Goal: Information Seeking & Learning: Learn about a topic

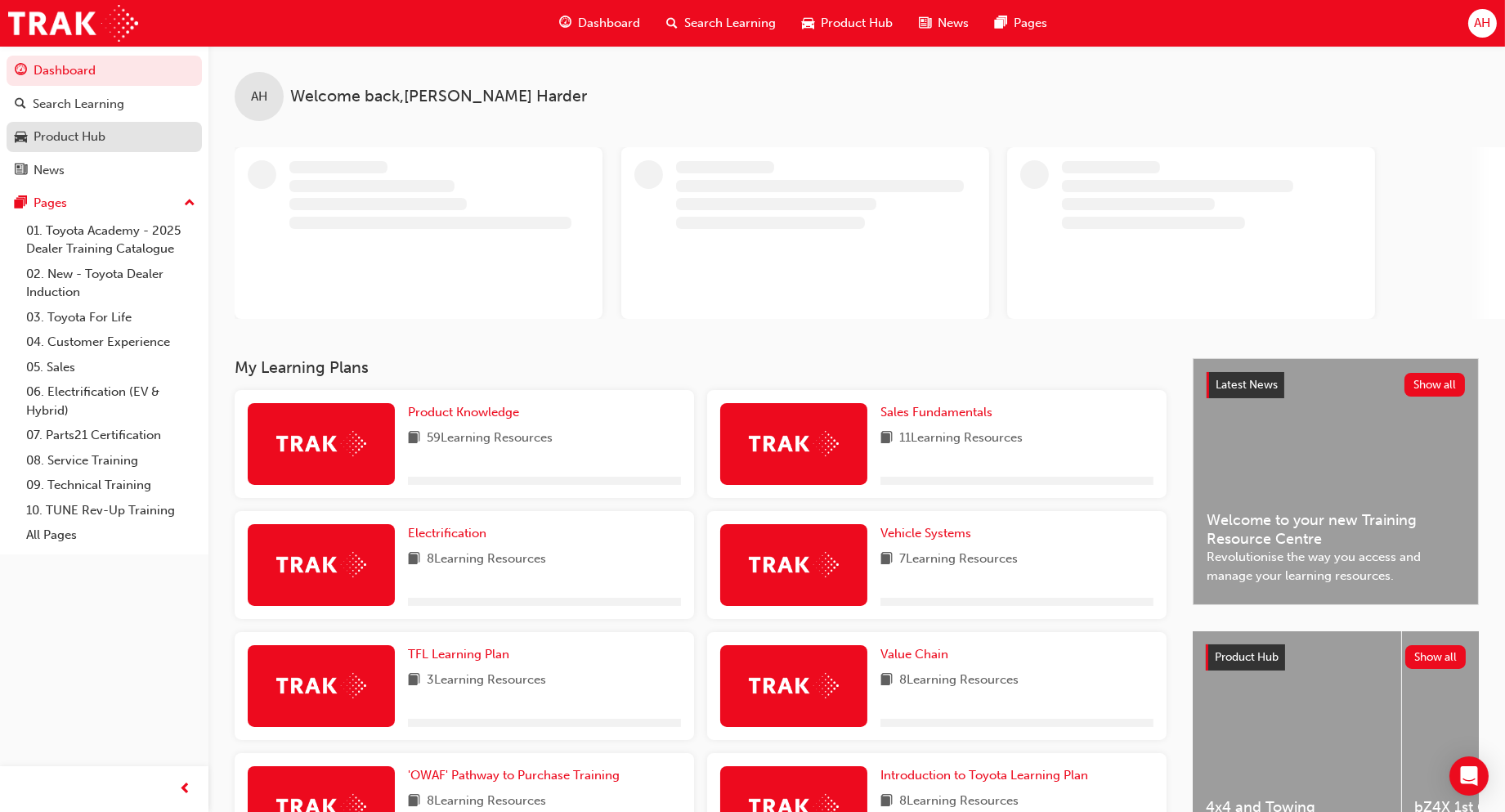
click at [100, 138] on div "Product Hub" at bounding box center [69, 137] width 72 height 19
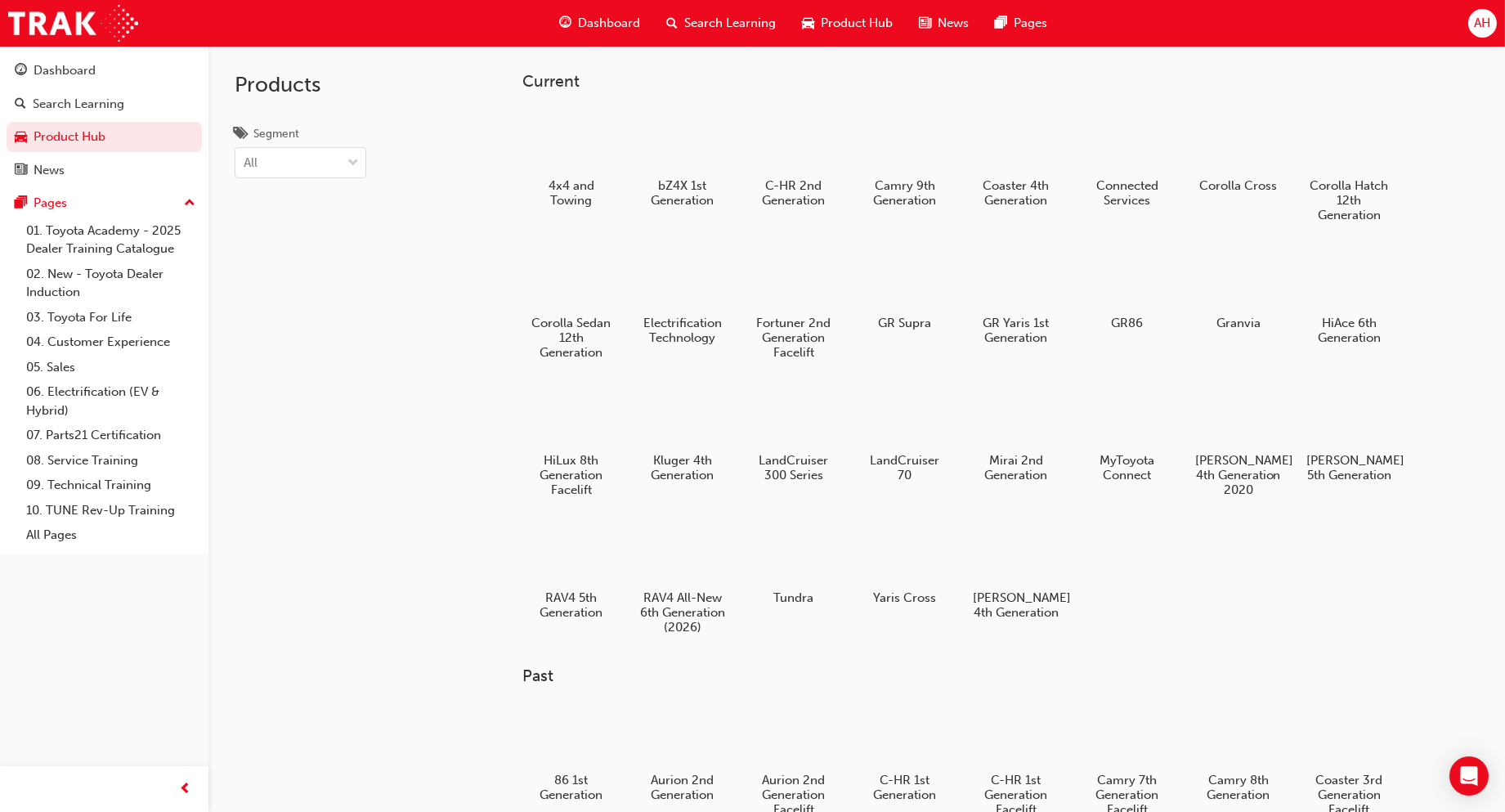
click at [864, 18] on span "Product Hub" at bounding box center [857, 23] width 72 height 19
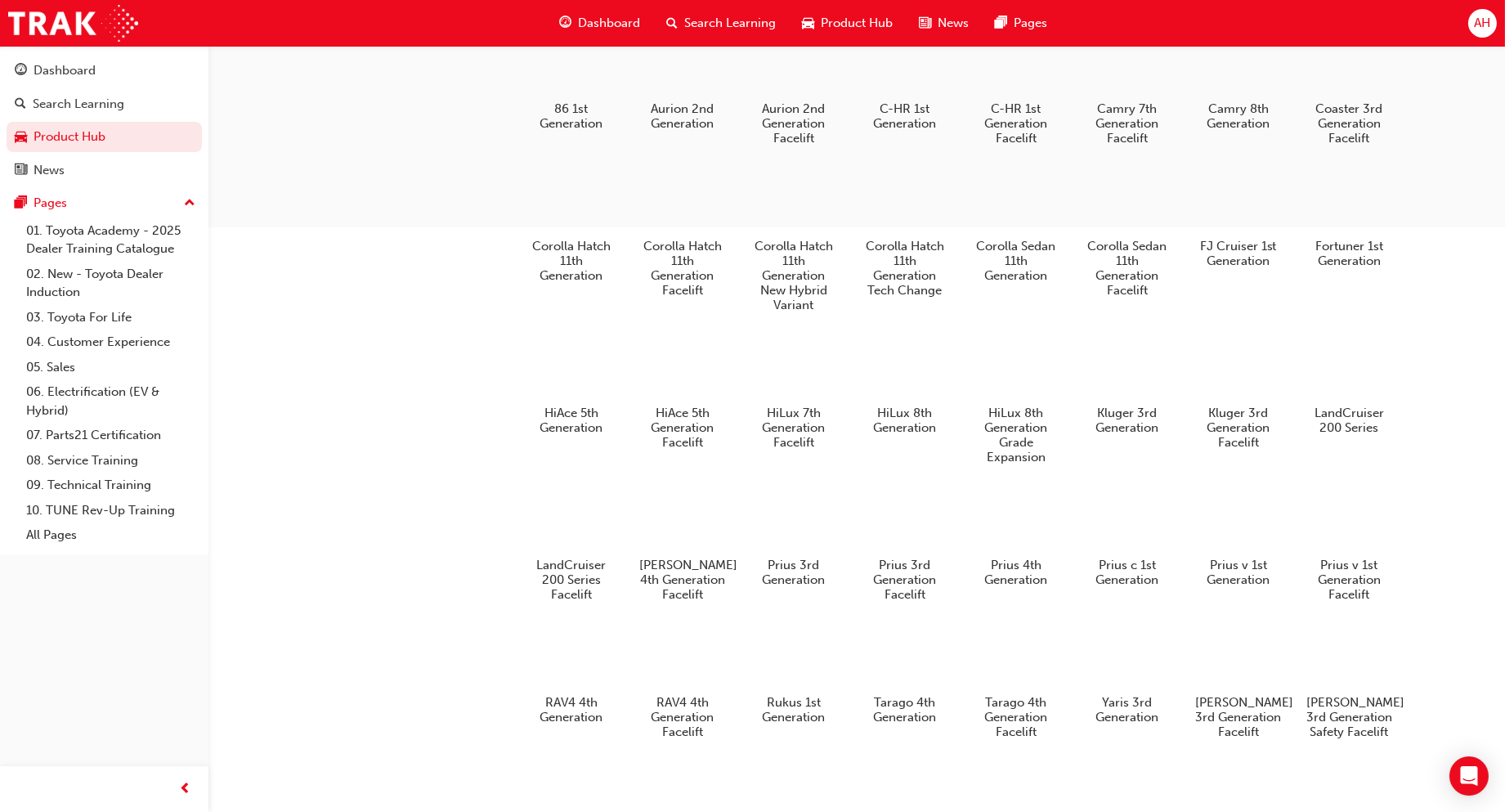
scroll to position [272, 0]
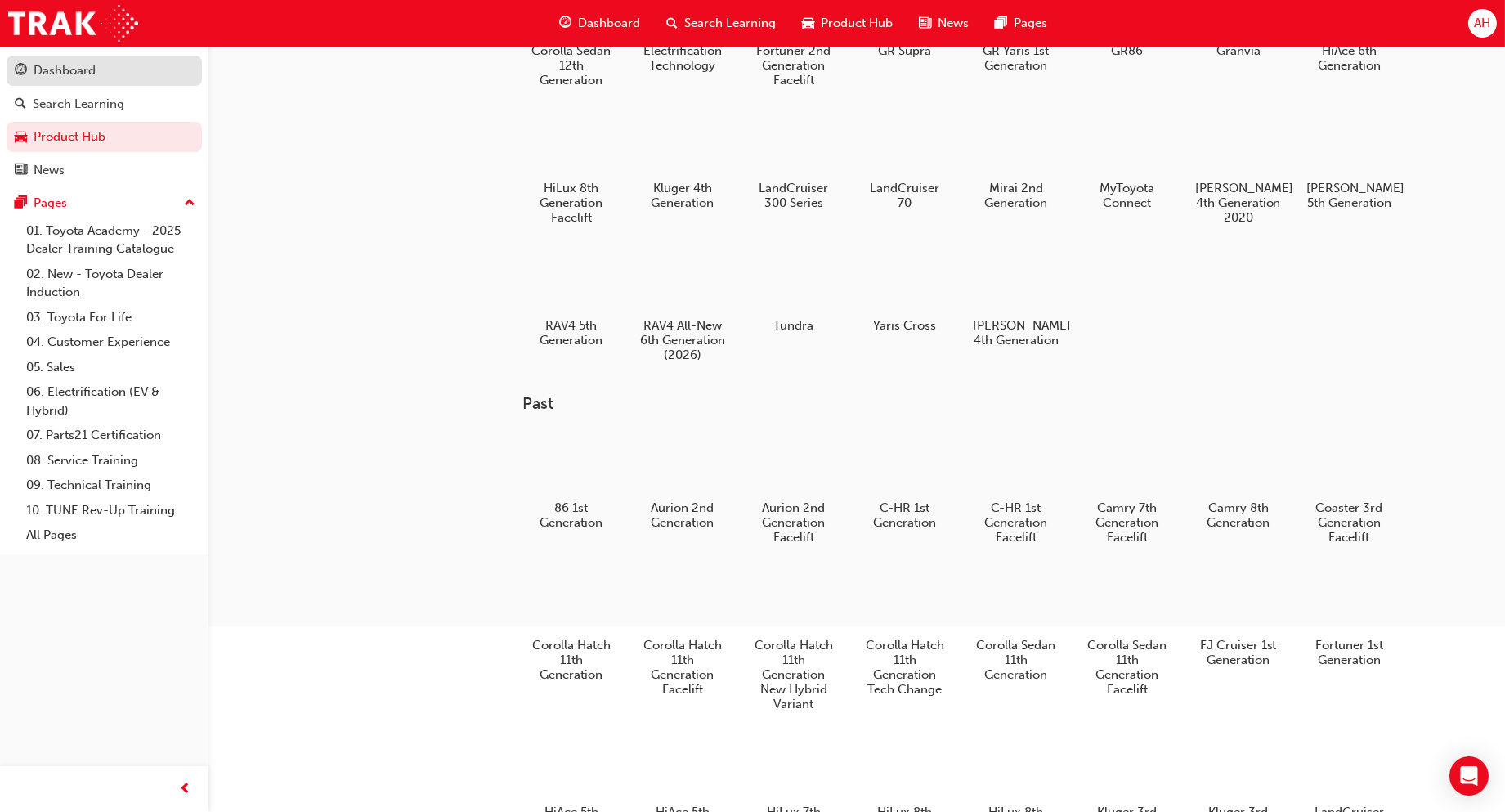
click at [90, 71] on div "Dashboard" at bounding box center [64, 71] width 62 height 19
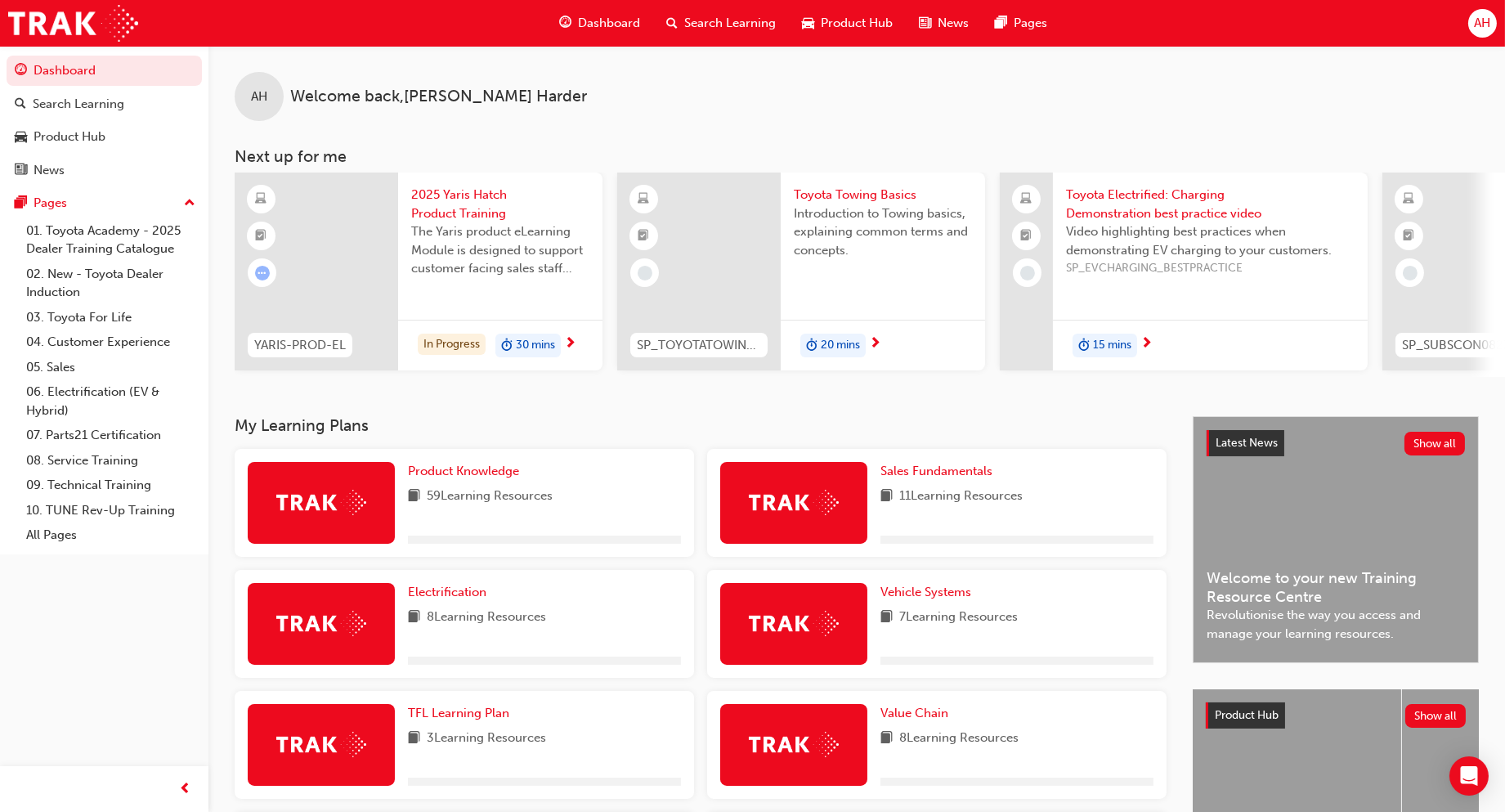
scroll to position [193, 0]
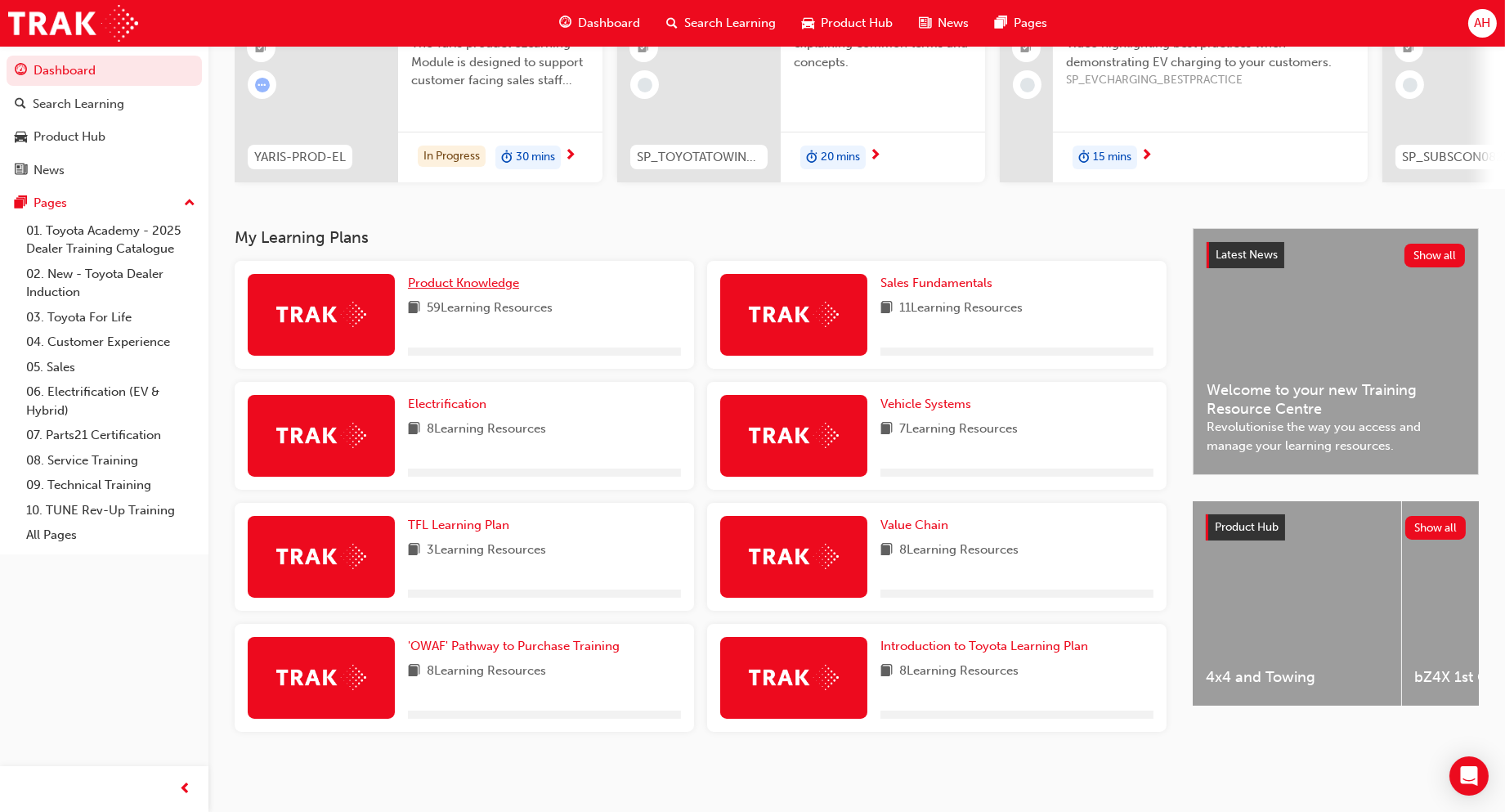
click at [513, 274] on link "Product Knowledge" at bounding box center [467, 283] width 117 height 19
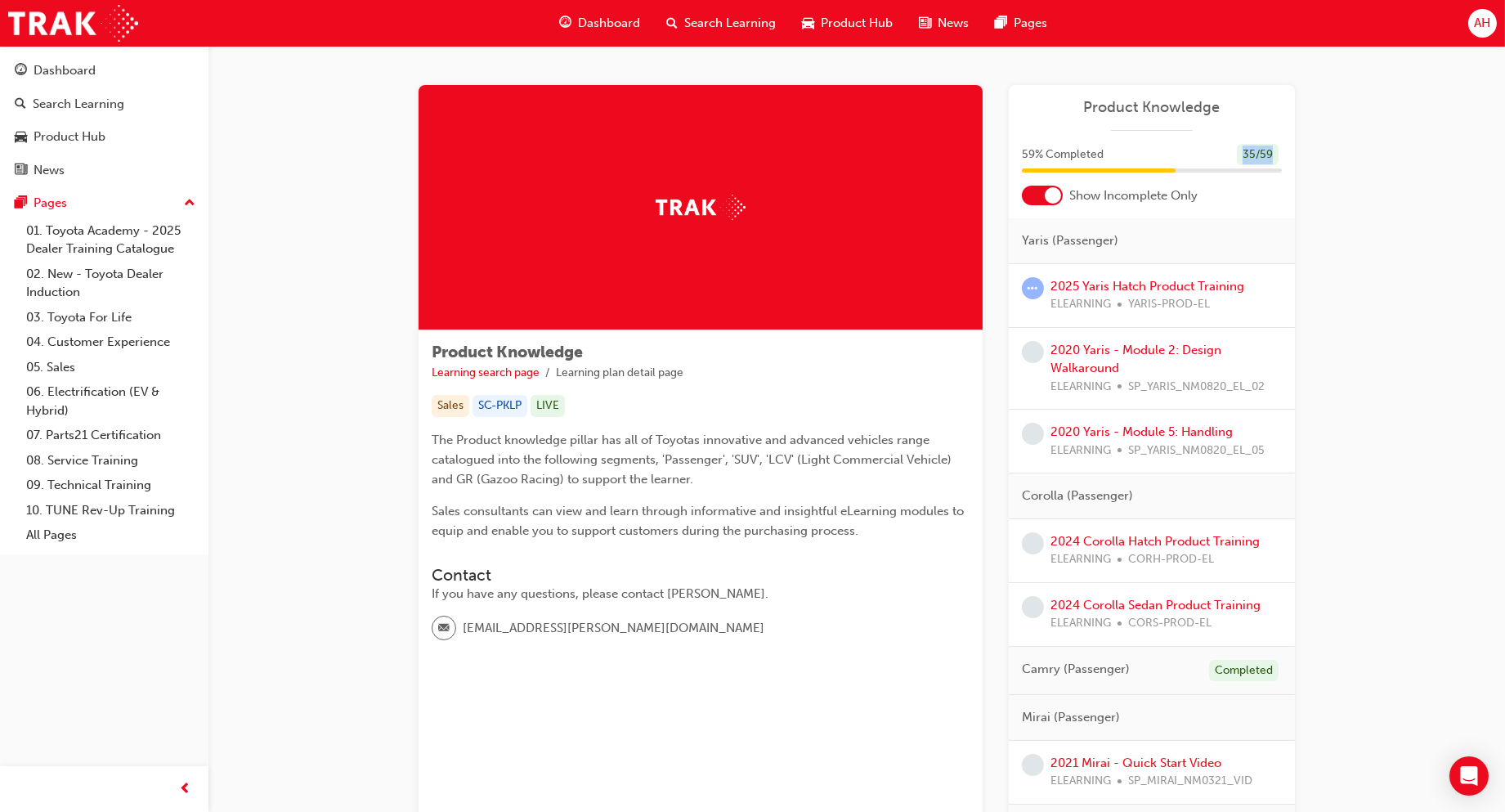
drag, startPoint x: 1235, startPoint y: 156, endPoint x: 1295, endPoint y: 153, distance: 60.1
click at [1040, 197] on div at bounding box center [1043, 195] width 41 height 20
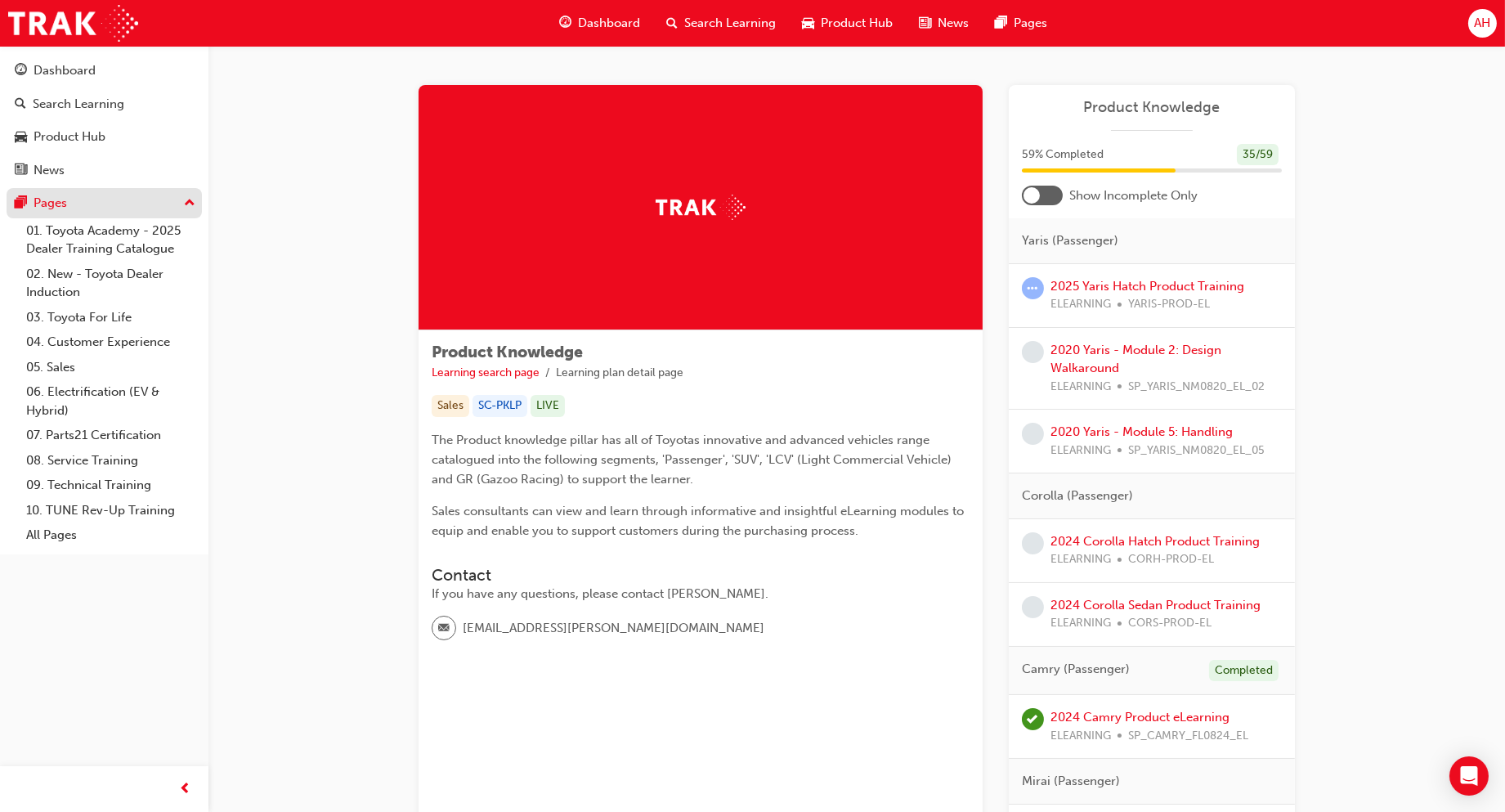
click at [71, 210] on div "Pages" at bounding box center [104, 203] width 179 height 20
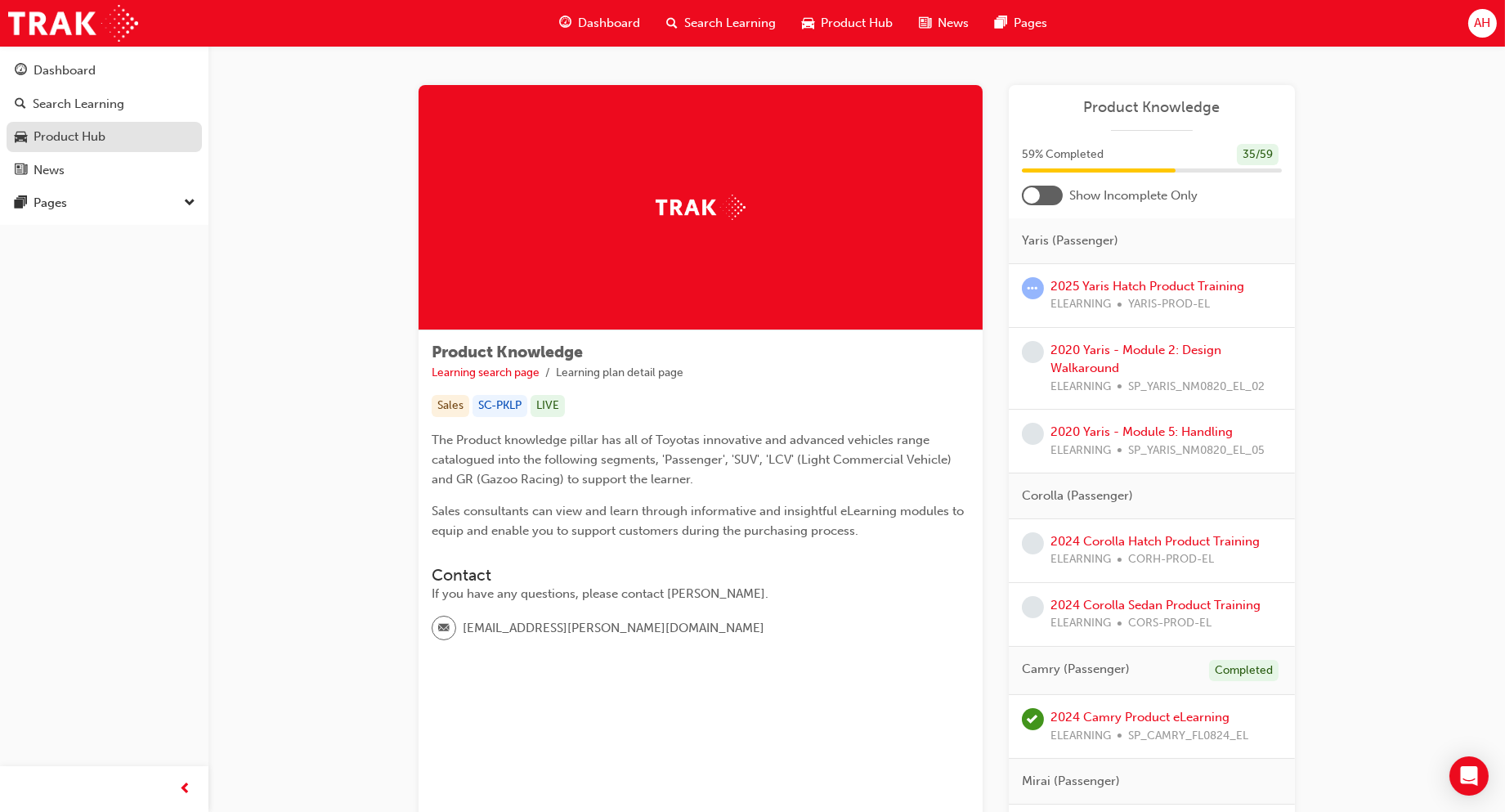
click at [84, 139] on div "Product Hub" at bounding box center [69, 137] width 72 height 19
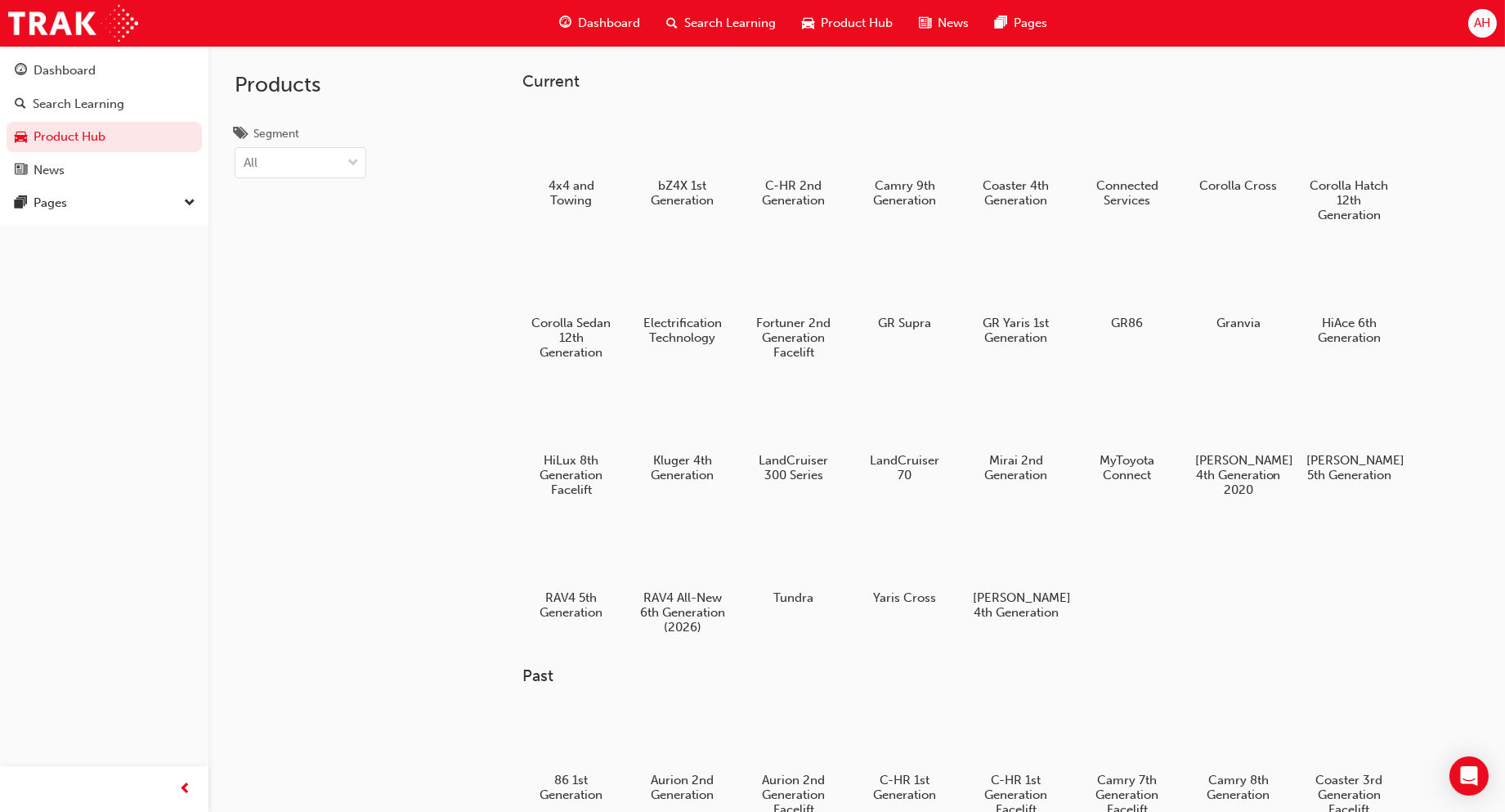
click at [561, 26] on span "guage-icon" at bounding box center [565, 23] width 12 height 20
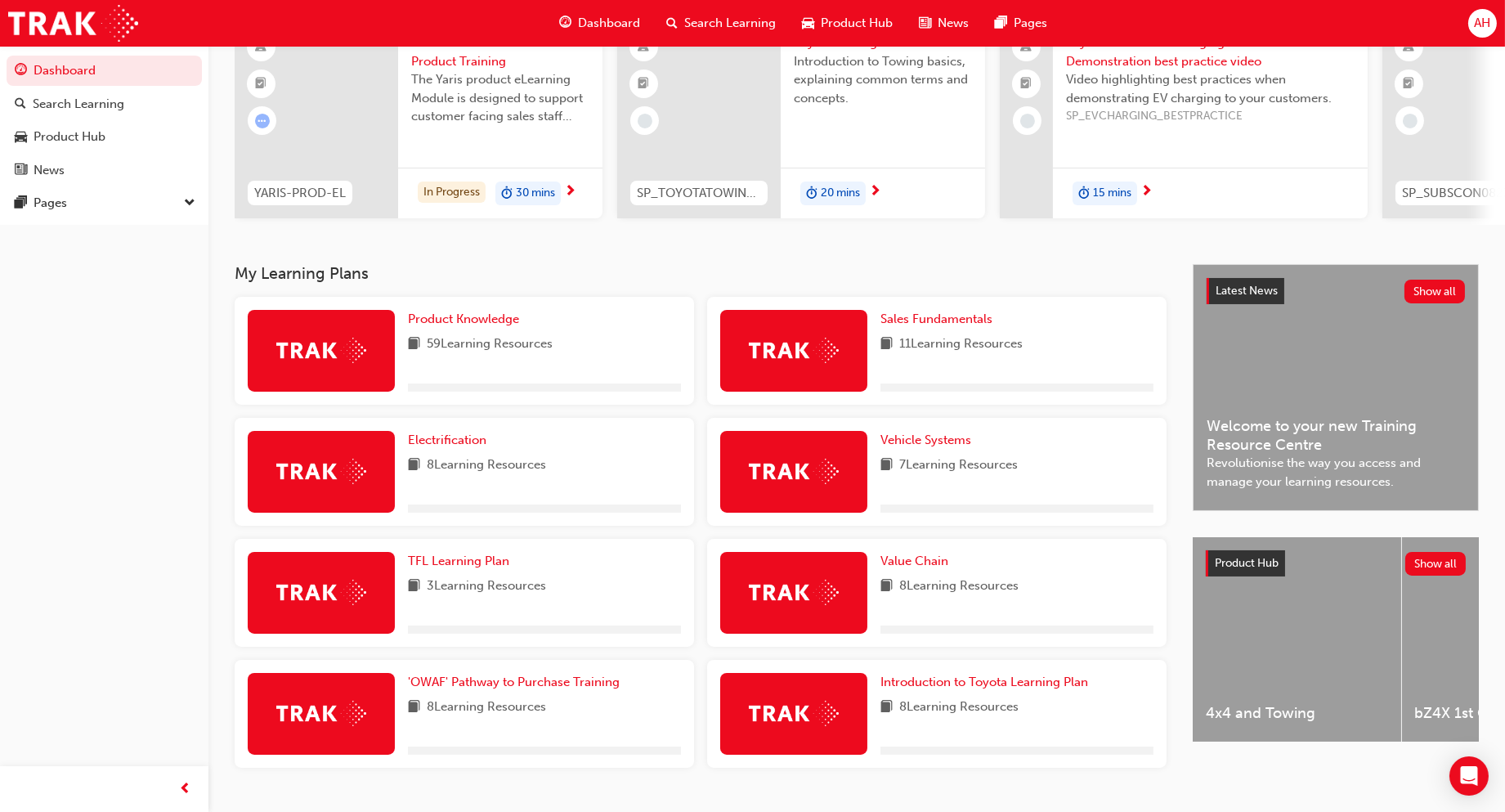
scroll to position [193, 0]
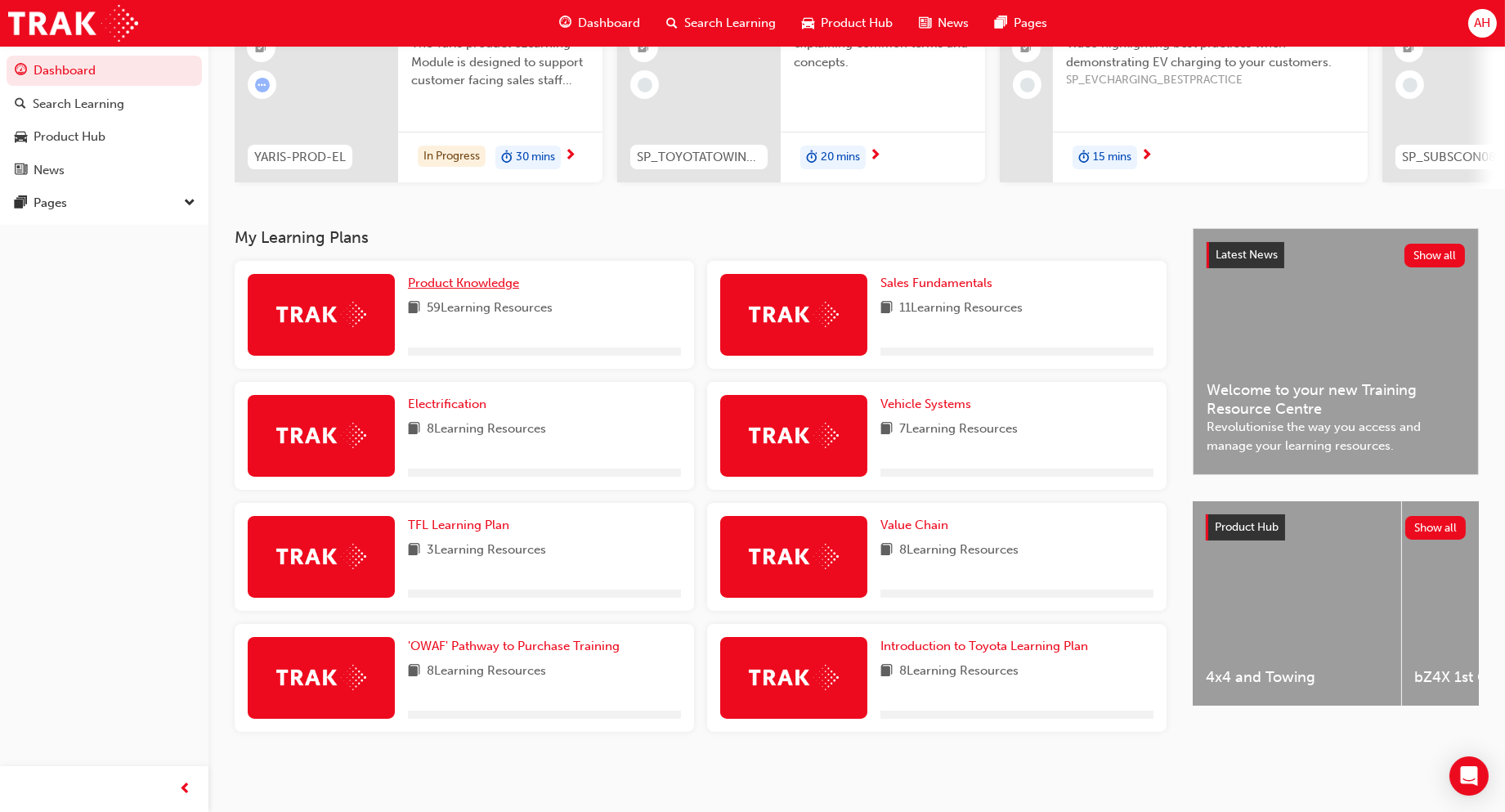
click at [437, 283] on span "Product Knowledge" at bounding box center [463, 283] width 111 height 15
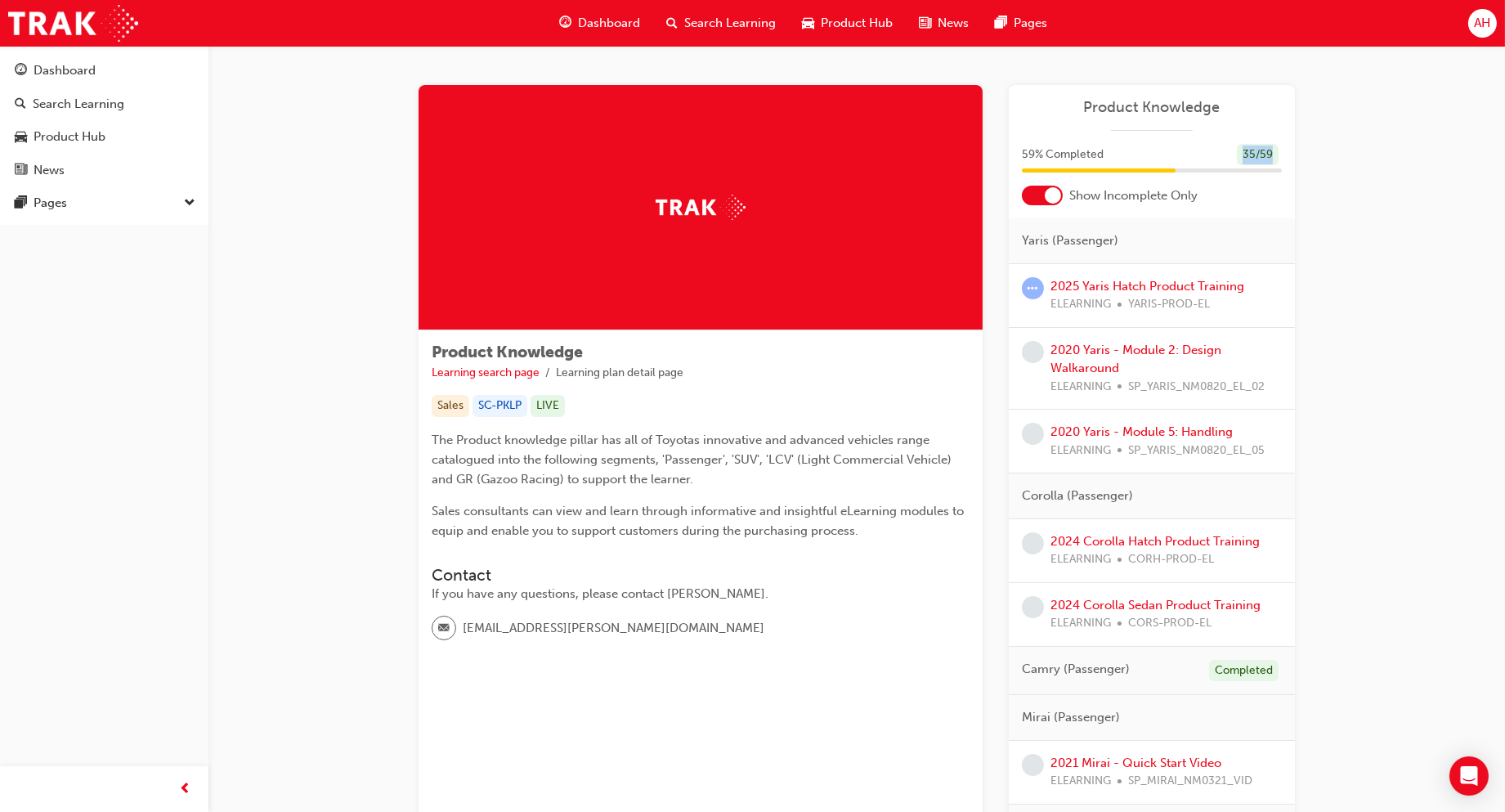
drag, startPoint x: 1270, startPoint y: 151, endPoint x: 1237, endPoint y: 154, distance: 33.1
click at [1237, 154] on div "59 % Completed 35 / 59" at bounding box center [1152, 156] width 260 height 22
click at [1237, 156] on div "59 % Completed 35 / 59" at bounding box center [1152, 156] width 260 height 22
drag, startPoint x: 1237, startPoint y: 156, endPoint x: 1300, endPoint y: 156, distance: 63.0
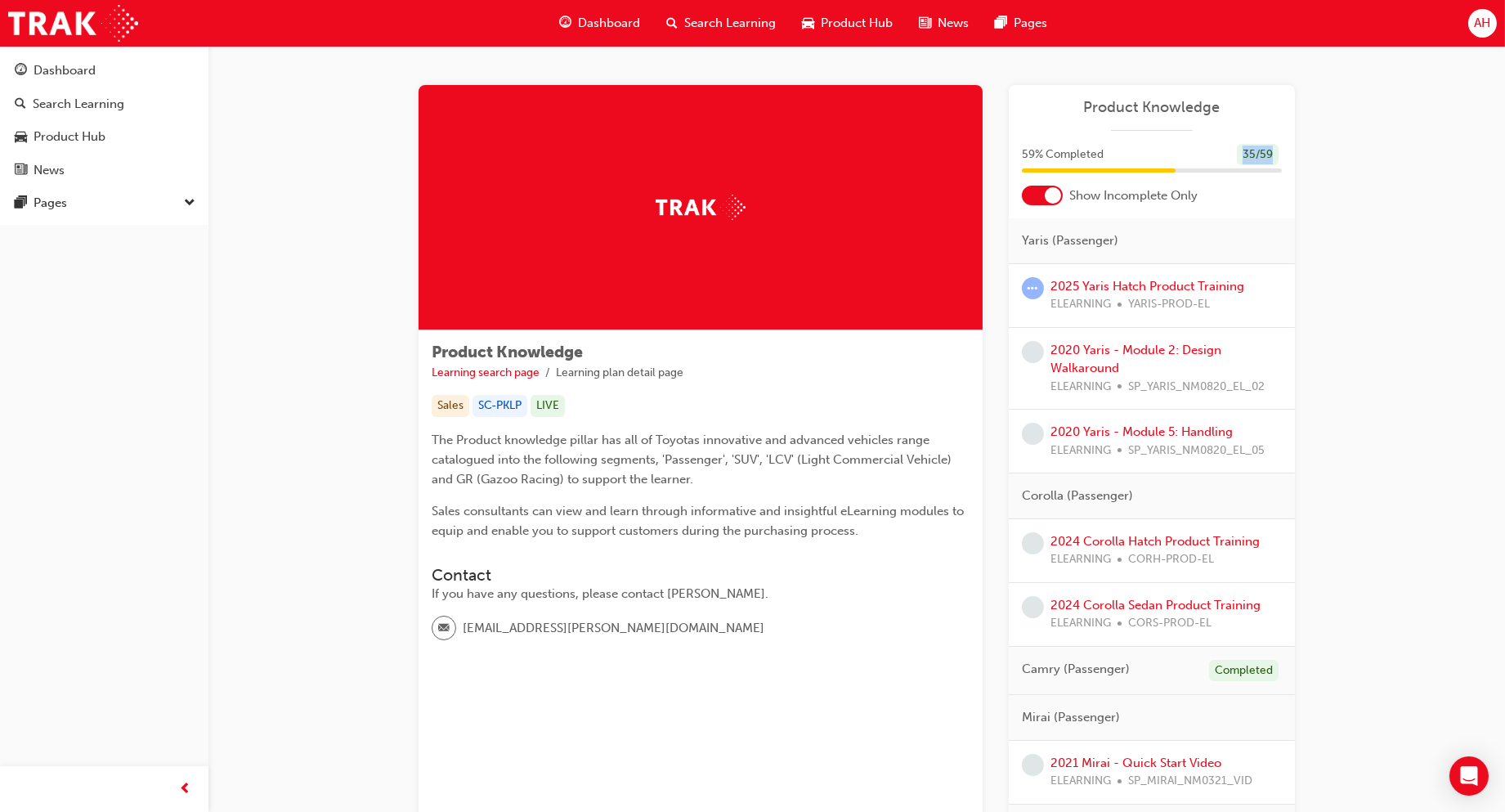
click at [1050, 199] on div at bounding box center [1053, 196] width 17 height 17
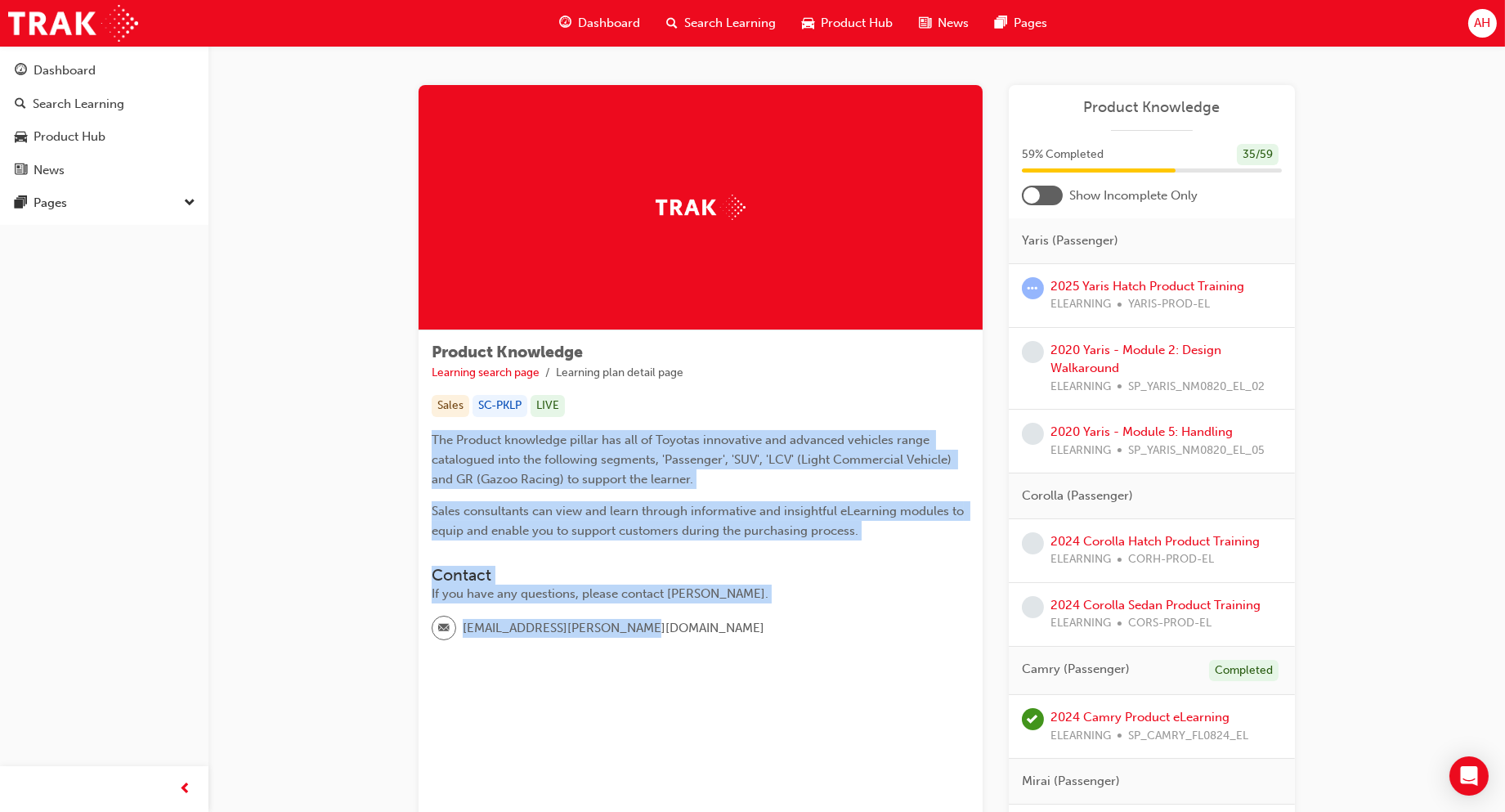
drag, startPoint x: 804, startPoint y: 610, endPoint x: 419, endPoint y: 420, distance: 429.3
click at [419, 420] on div "Product Knowledge Learning search page Learning plan detail page Sales SC-PKLP …" at bounding box center [701, 498] width 564 height 336
